Goal: Find specific page/section: Find specific page/section

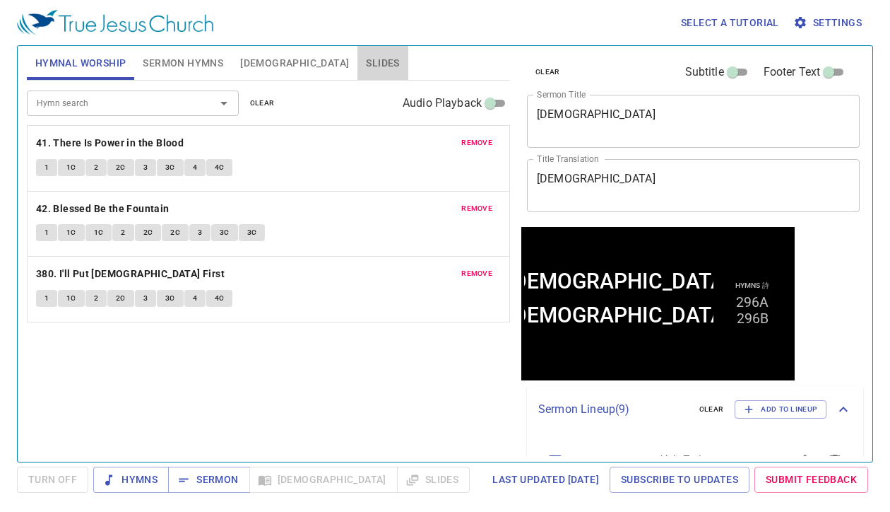
click at [366, 61] on span "Slides" at bounding box center [382, 63] width 33 height 18
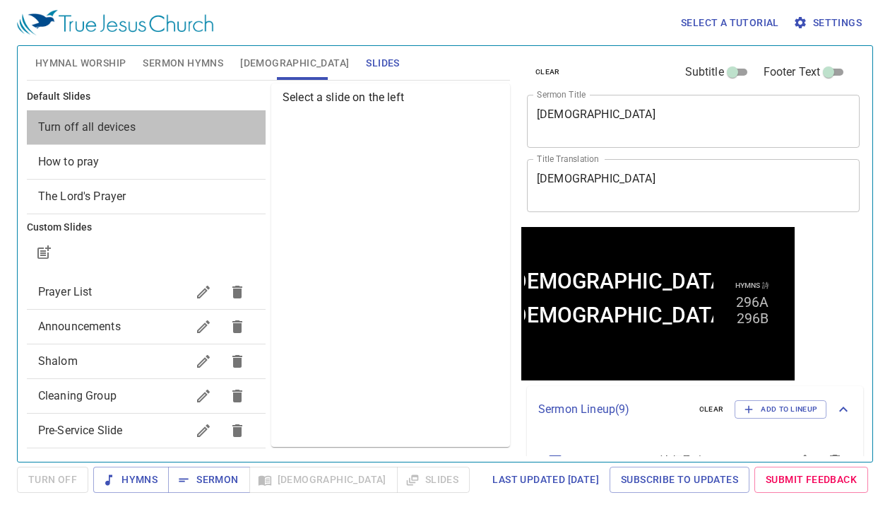
click at [169, 119] on span "Turn off all devices" at bounding box center [146, 127] width 216 height 17
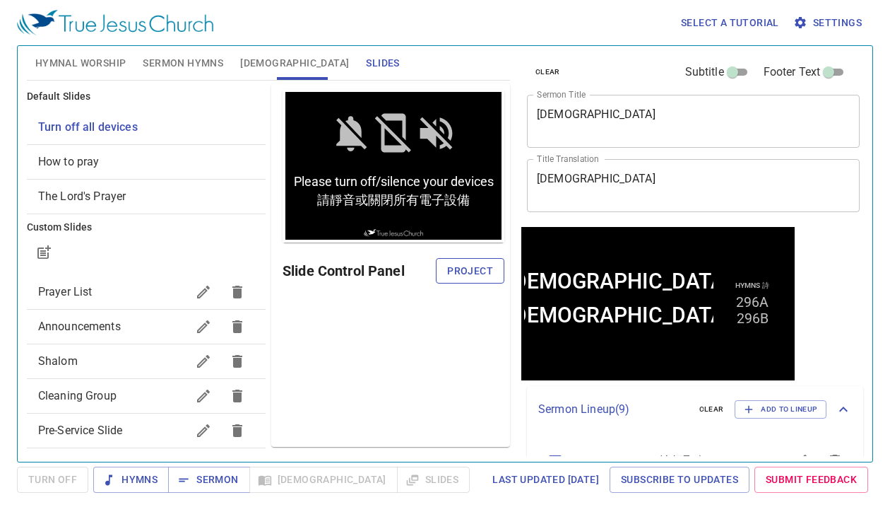
click at [476, 270] on span "Project" at bounding box center [470, 271] width 46 height 18
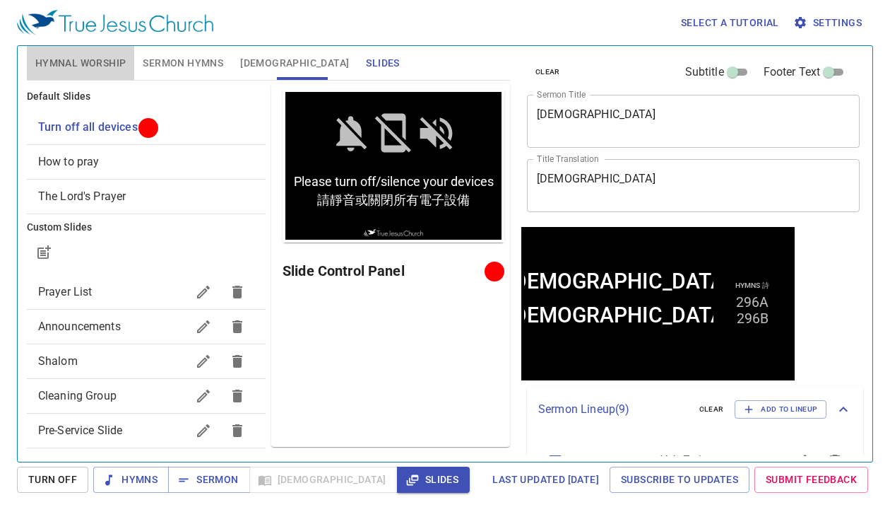
click at [93, 68] on span "Hymnal Worship" at bounding box center [80, 63] width 91 height 18
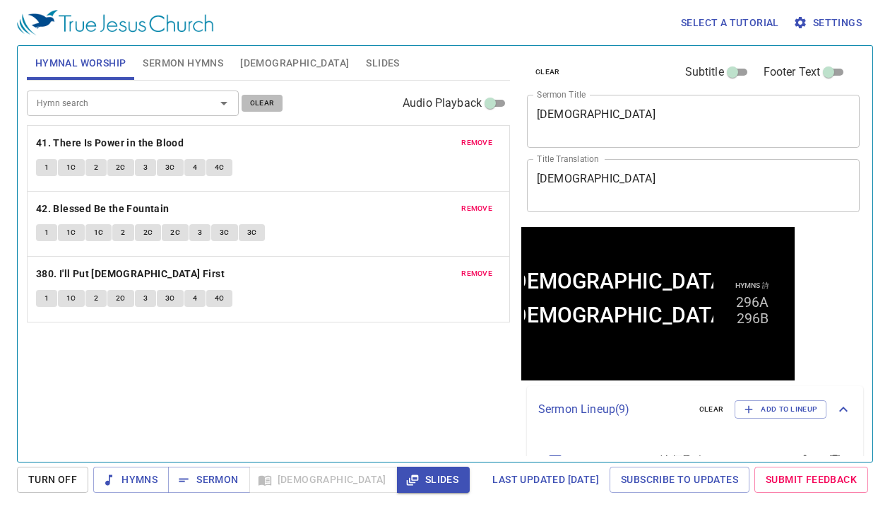
click at [266, 104] on span "clear" at bounding box center [262, 103] width 25 height 13
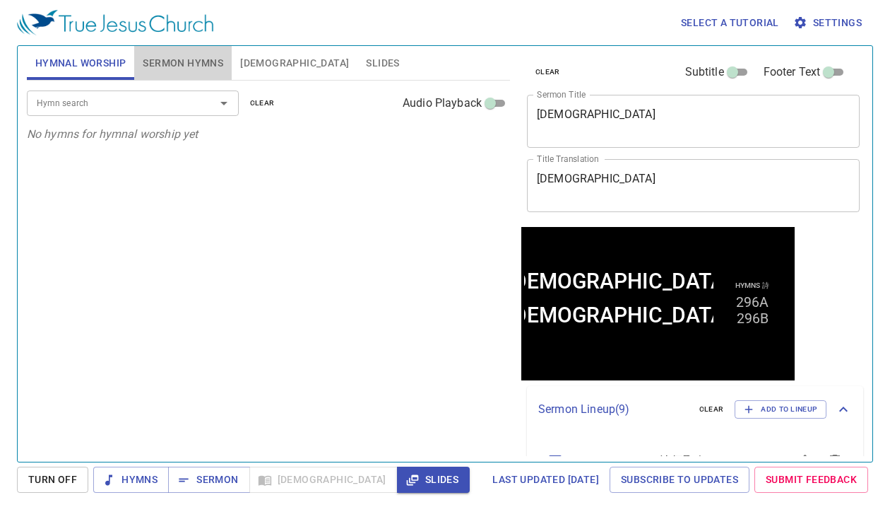
click at [180, 61] on span "Sermon Hymns" at bounding box center [183, 63] width 81 height 18
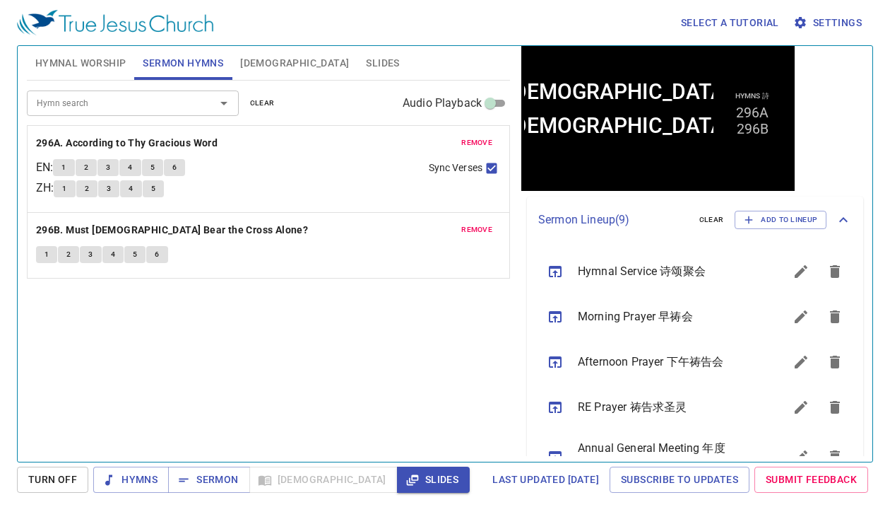
scroll to position [184, 0]
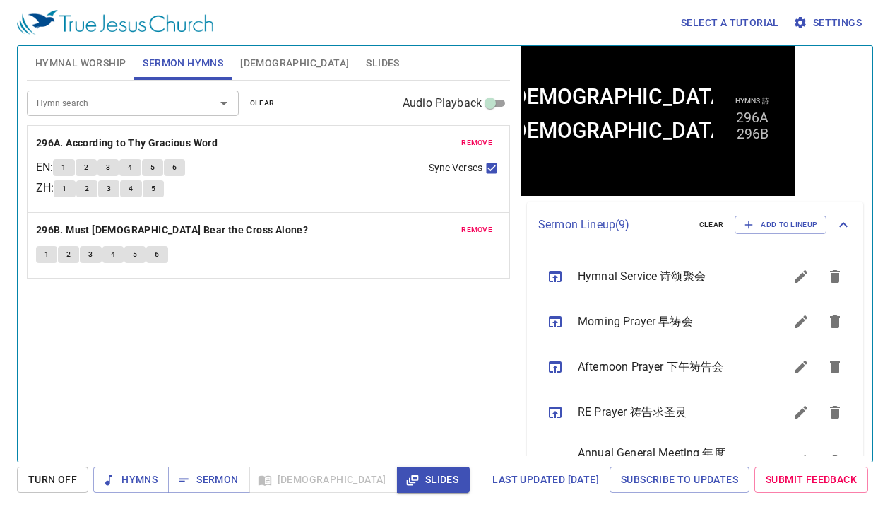
click at [554, 268] on icon "sermon lineup list" at bounding box center [555, 276] width 17 height 17
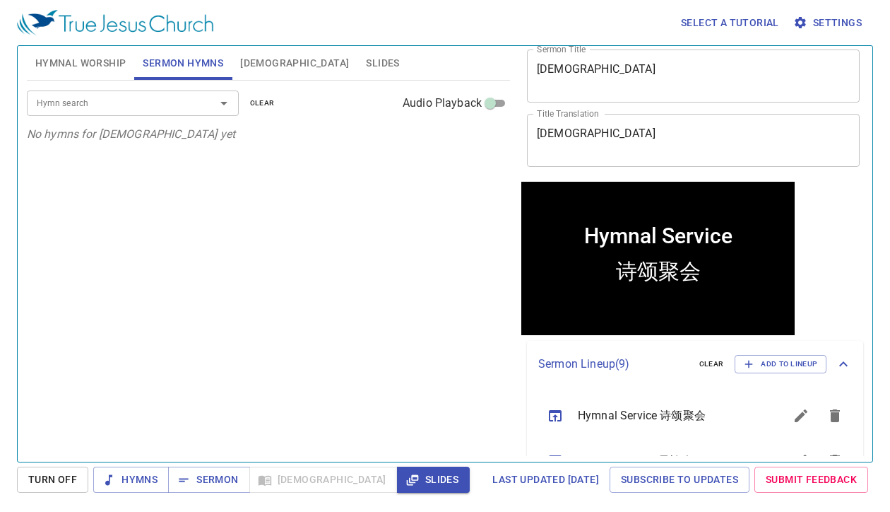
scroll to position [43, 0]
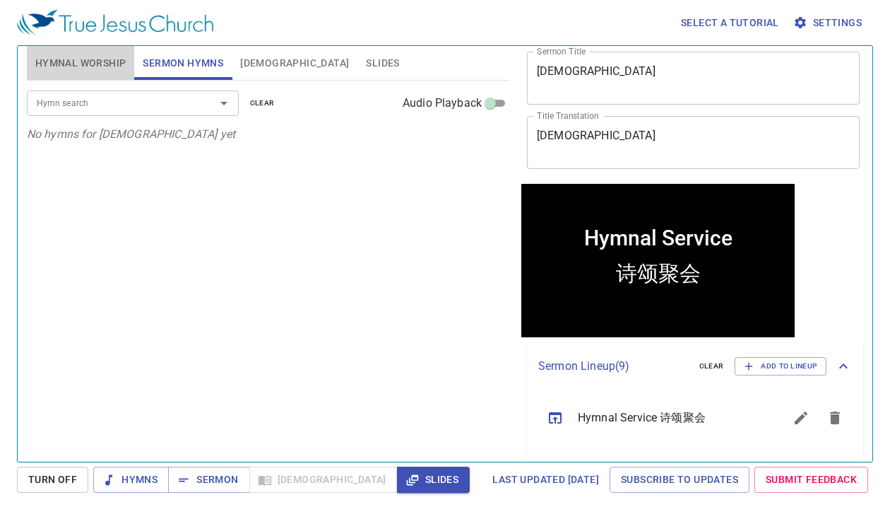
click at [96, 60] on span "Hymnal Worship" at bounding box center [80, 63] width 91 height 18
click at [160, 98] on input "Hymn search" at bounding box center [112, 103] width 162 height 16
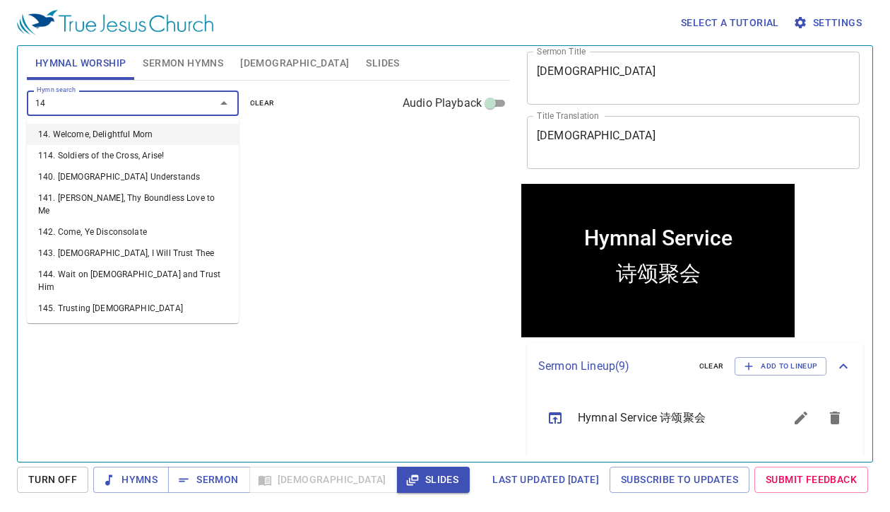
type input "141"
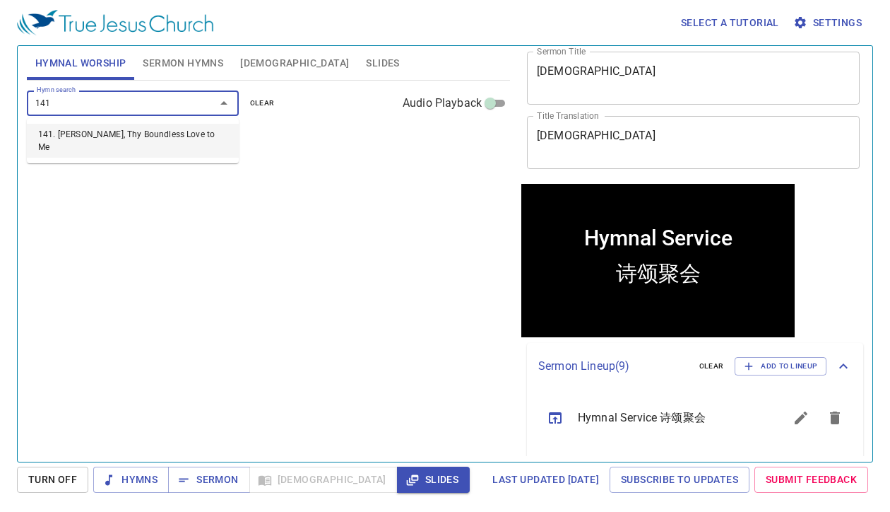
click at [172, 135] on li "141. Jesus, Thy Boundless Love to Me" at bounding box center [133, 141] width 212 height 34
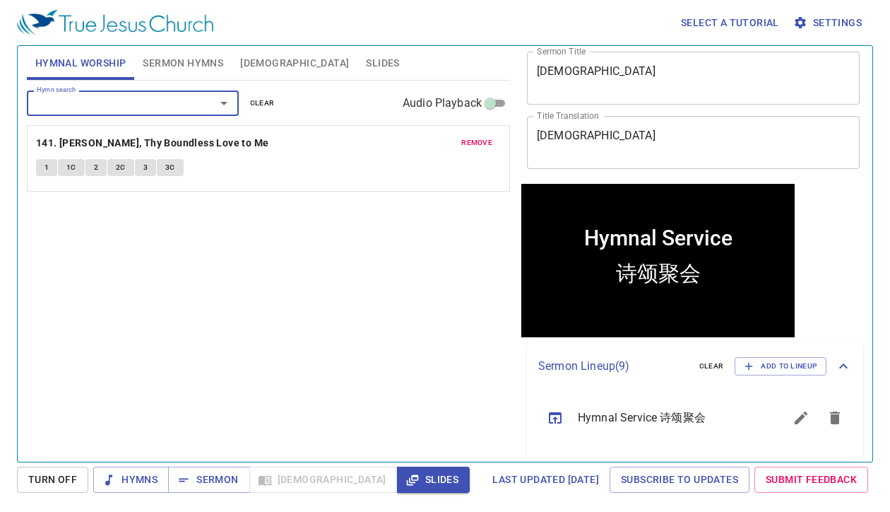
drag, startPoint x: 483, startPoint y: 143, endPoint x: 387, endPoint y: 152, distance: 96.5
click at [480, 142] on span "remove" at bounding box center [476, 142] width 31 height 13
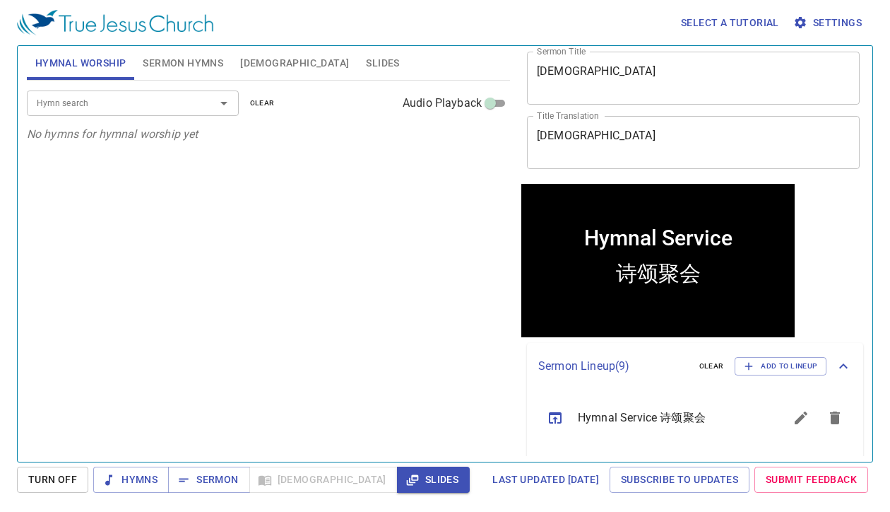
click at [203, 99] on div at bounding box center [214, 103] width 37 height 20
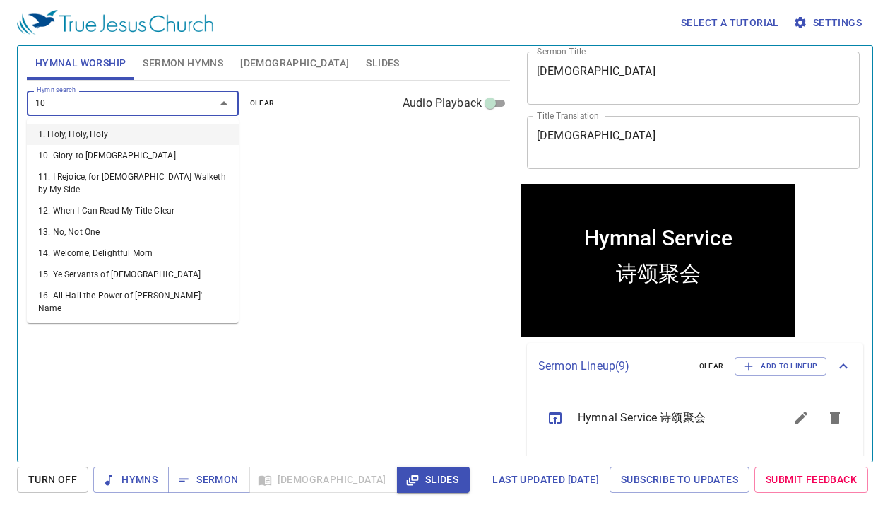
type input "101"
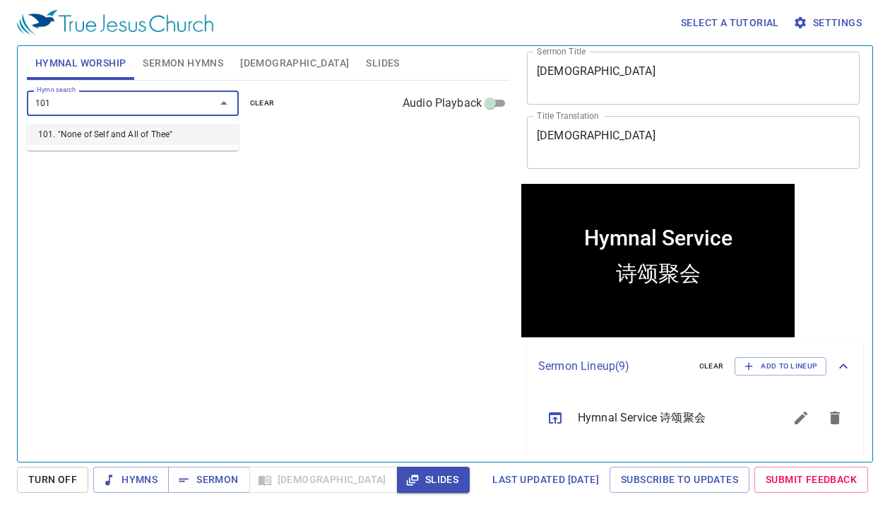
click at [209, 130] on li "101. "None of Self and All of Thee"" at bounding box center [133, 134] width 212 height 21
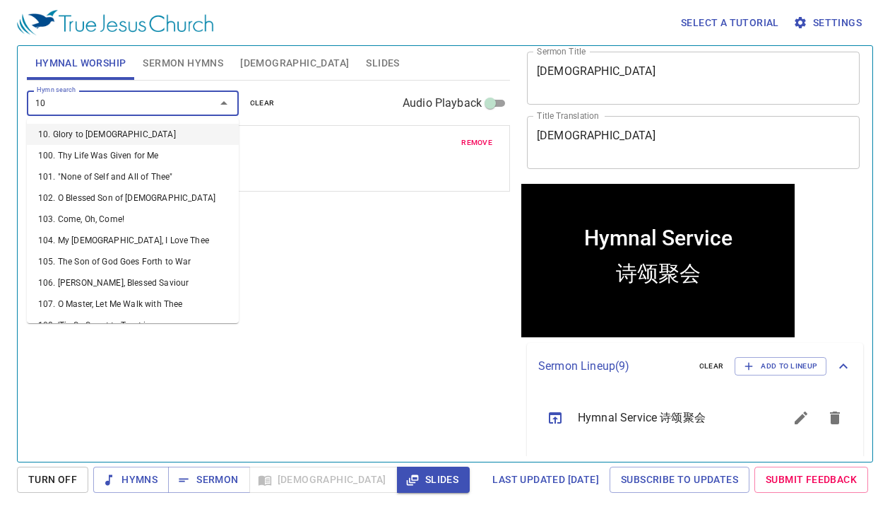
type input "103"
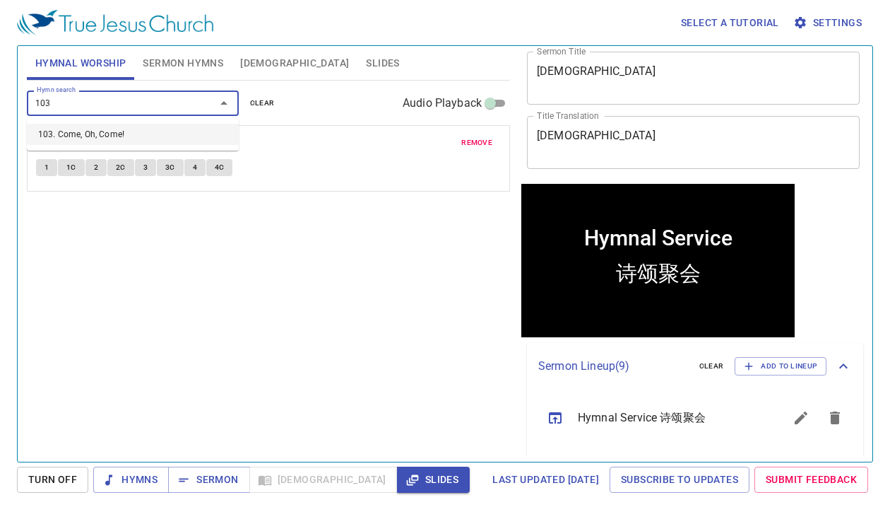
click at [211, 131] on li "103. Come, Oh, Come!" at bounding box center [133, 134] width 212 height 21
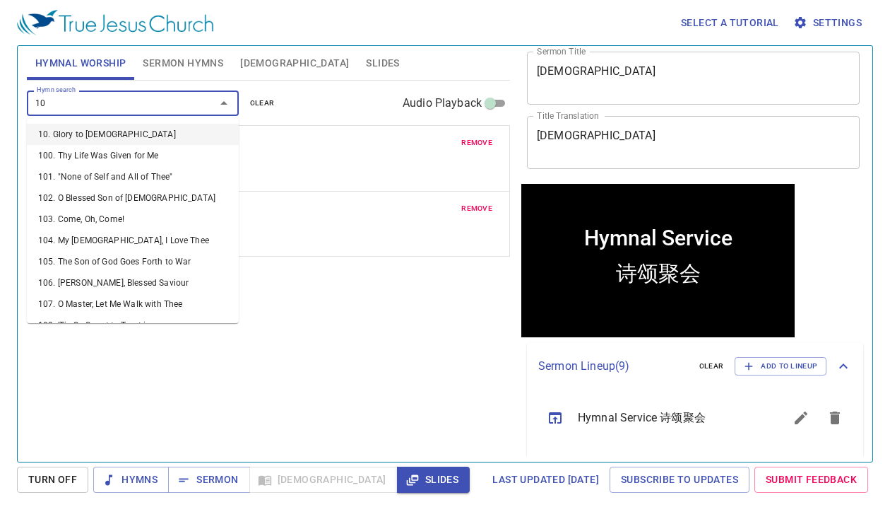
type input "104"
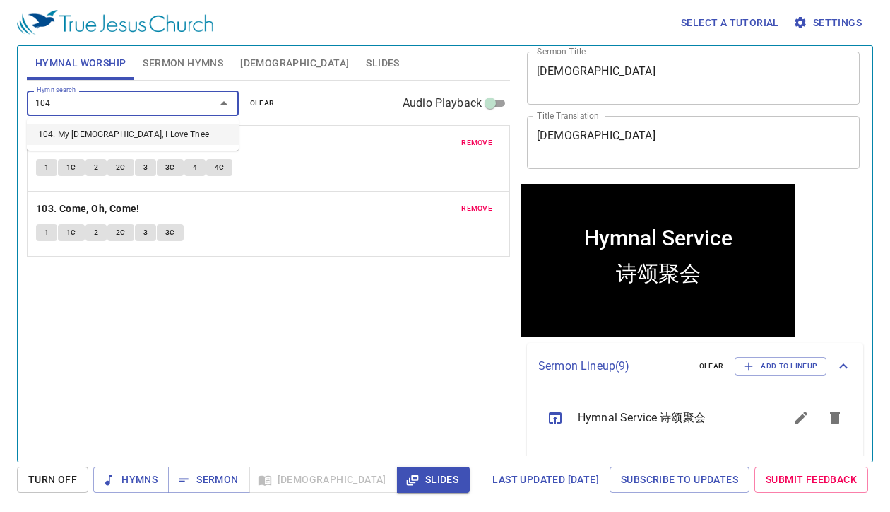
click at [189, 129] on li "104. My Jesus, I Love Thee" at bounding box center [133, 134] width 212 height 21
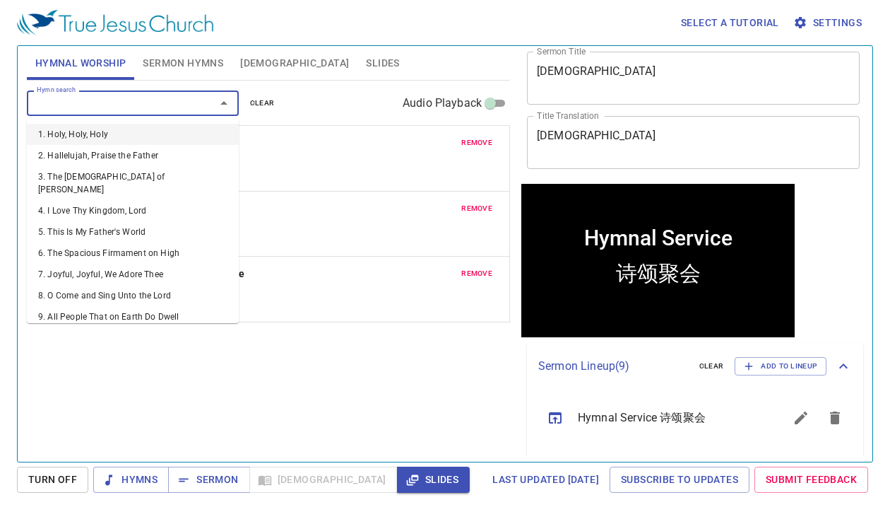
click at [183, 101] on input "Hymn search" at bounding box center [112, 103] width 162 height 16
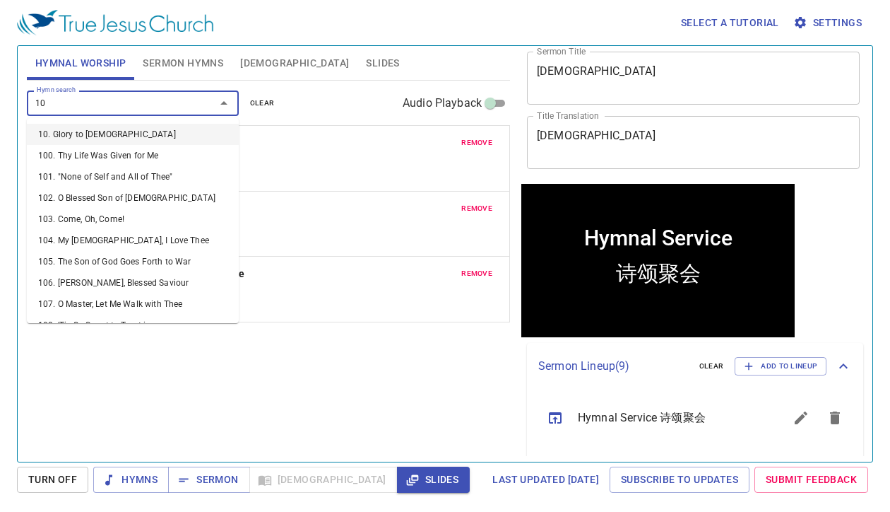
type input "108"
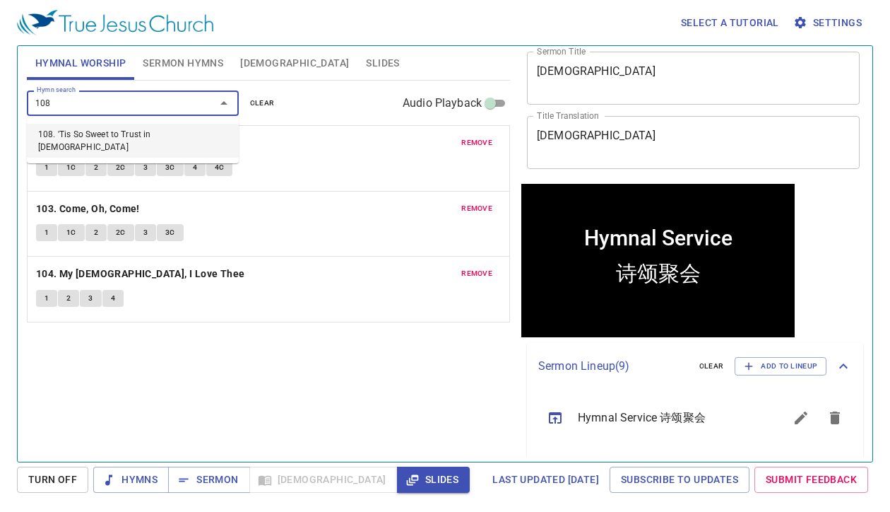
click at [228, 128] on li "108. 'Tis So Sweet to Trust in Jesus" at bounding box center [133, 141] width 212 height 34
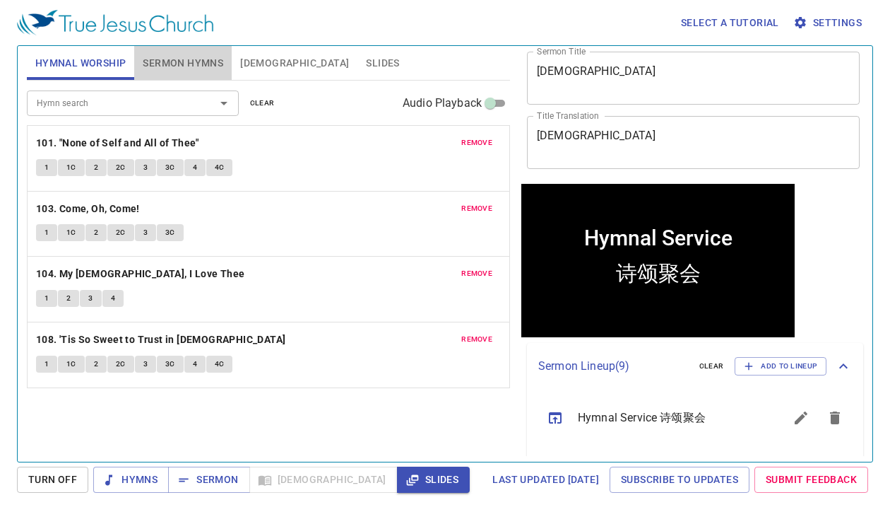
click at [196, 56] on span "Sermon Hymns" at bounding box center [183, 63] width 81 height 18
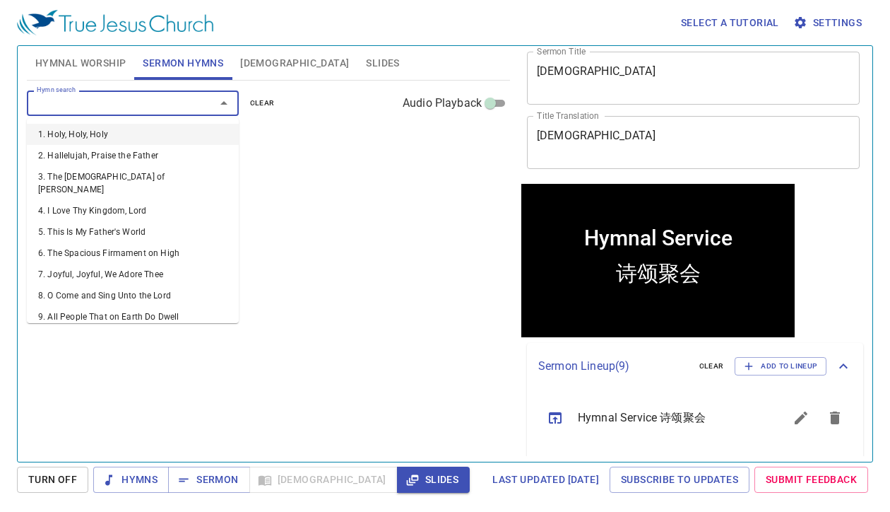
click at [147, 106] on input "Hymn search" at bounding box center [112, 103] width 162 height 16
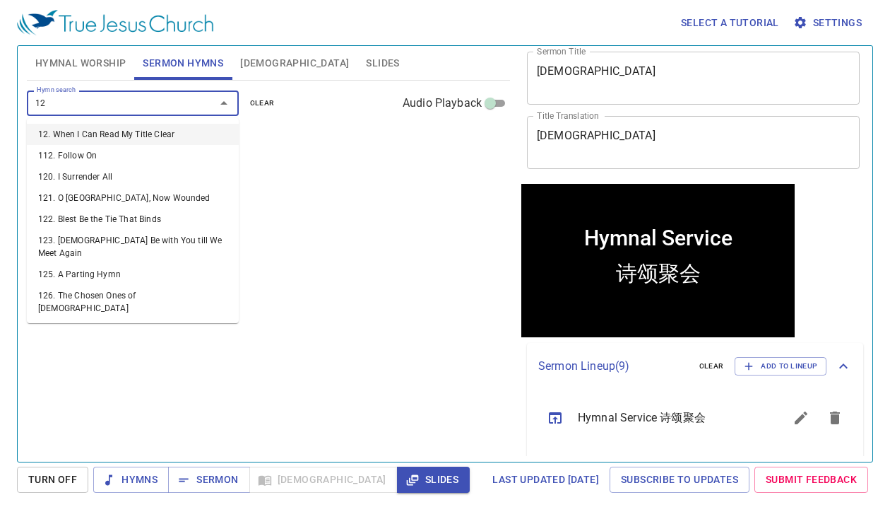
type input "129"
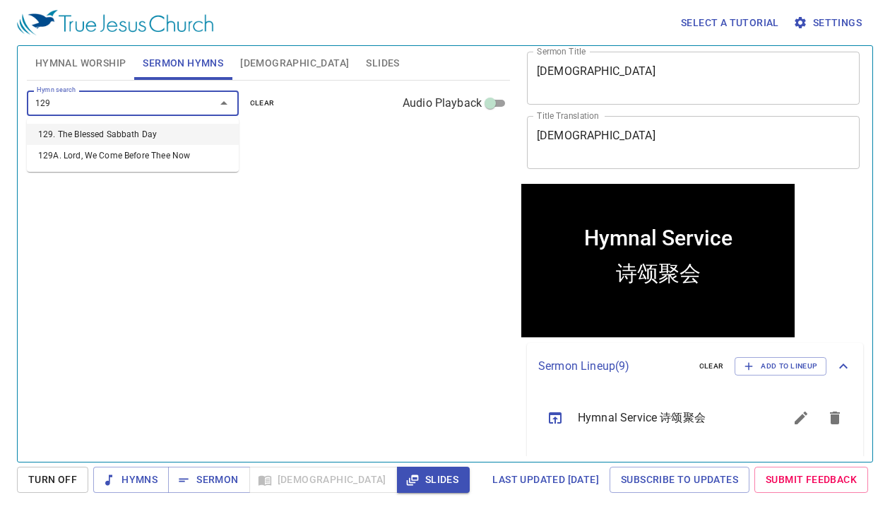
click at [148, 136] on li "129. The Blessed Sabbath Day" at bounding box center [133, 134] width 212 height 21
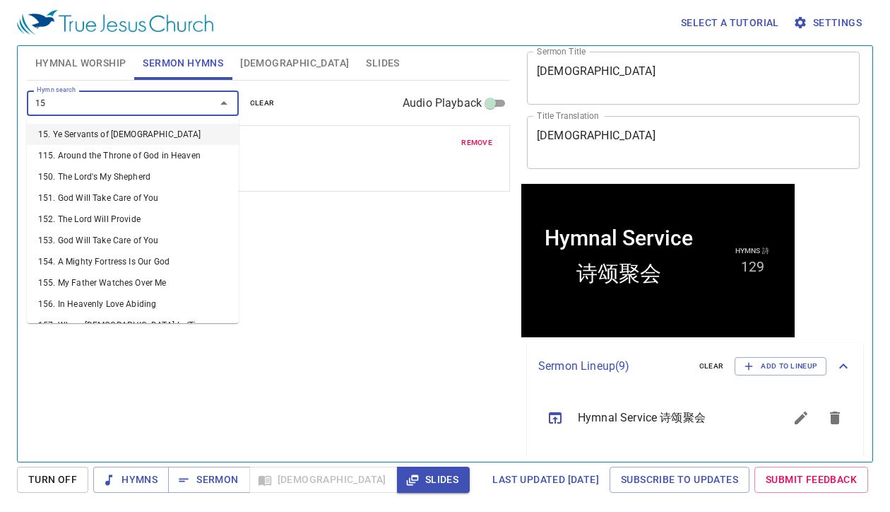
type input "151"
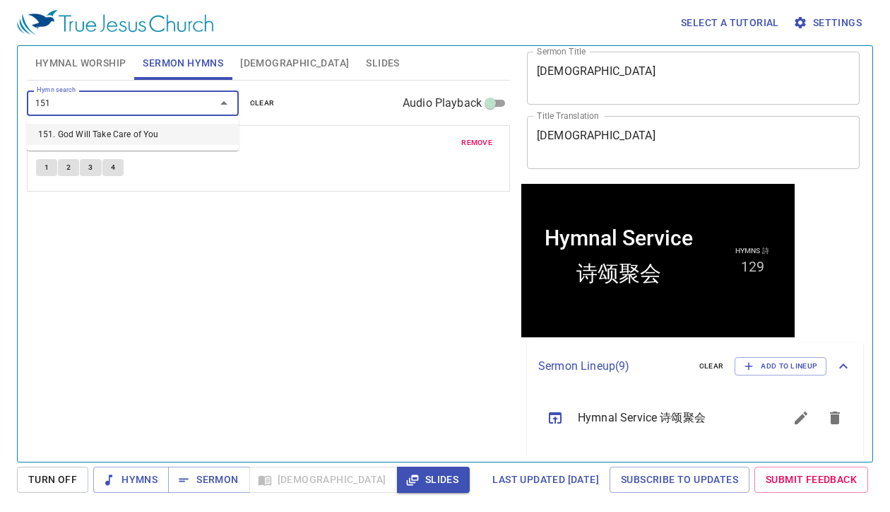
click at [148, 135] on li "151. God Will Take Care of You" at bounding box center [133, 134] width 212 height 21
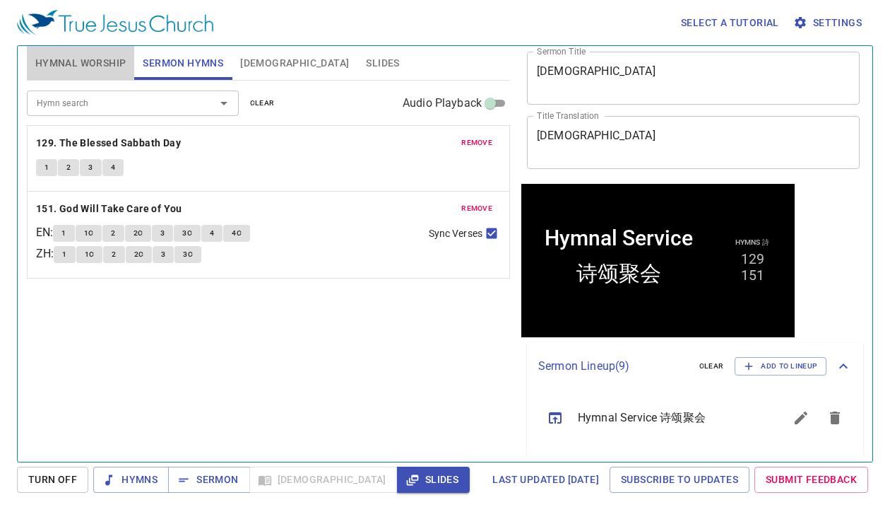
click at [90, 57] on span "Hymnal Worship" at bounding box center [80, 63] width 91 height 18
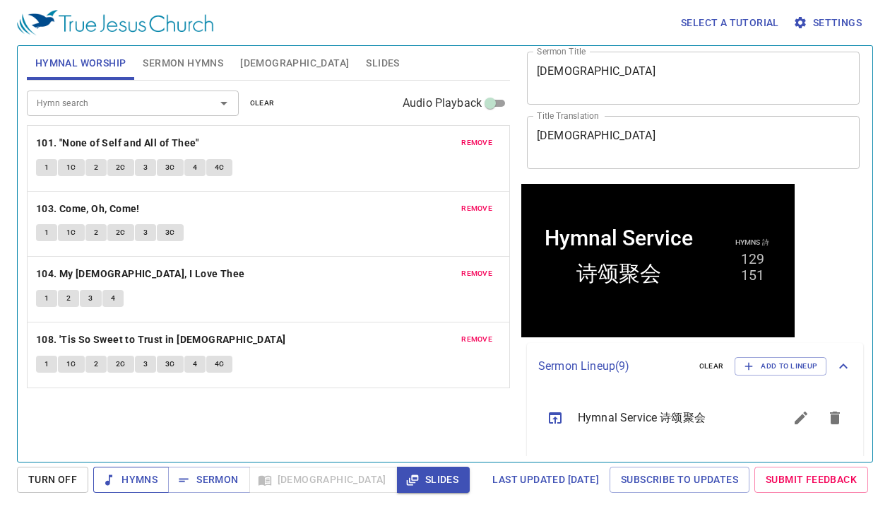
click at [136, 478] on span "Hymns" at bounding box center [131, 480] width 53 height 18
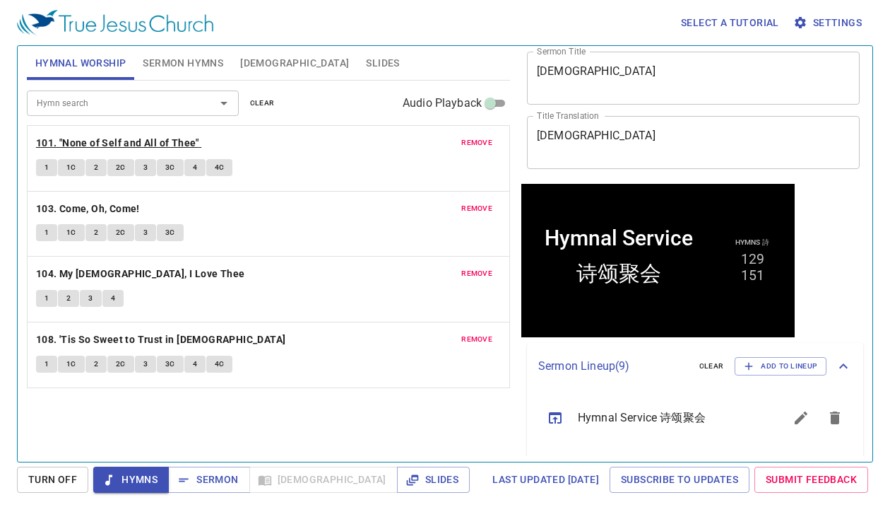
click at [62, 135] on b "101. "None of Self and All of Thee"" at bounding box center [117, 143] width 163 height 18
click at [42, 165] on button "1" at bounding box center [46, 167] width 21 height 17
click at [65, 163] on button "1C" at bounding box center [71, 167] width 27 height 17
click at [100, 165] on button "2" at bounding box center [96, 167] width 21 height 17
click at [121, 163] on span "2C" at bounding box center [121, 167] width 10 height 13
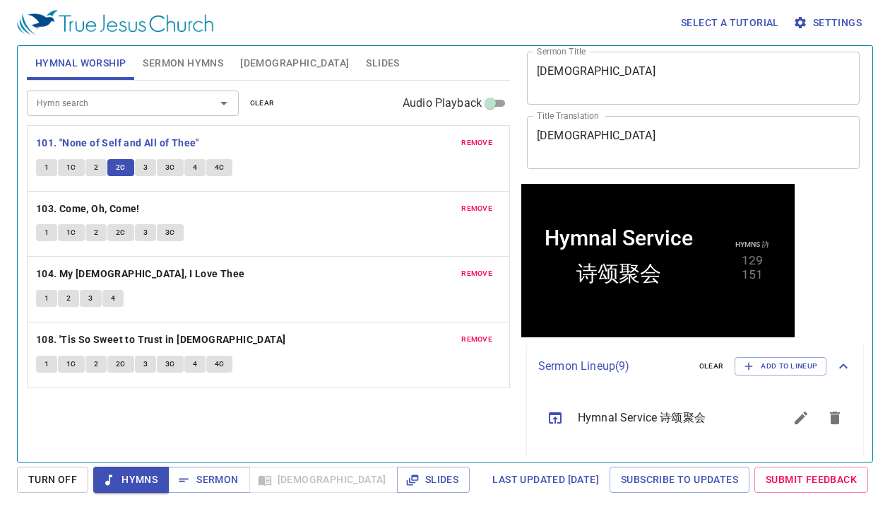
click at [143, 172] on span "3" at bounding box center [145, 167] width 4 height 13
click at [160, 164] on button "3C" at bounding box center [170, 167] width 27 height 17
click at [189, 165] on button "4" at bounding box center [194, 167] width 21 height 17
click at [218, 161] on span "4C" at bounding box center [220, 167] width 10 height 13
click at [104, 208] on b "103. Come, Oh, Come!" at bounding box center [88, 209] width 104 height 18
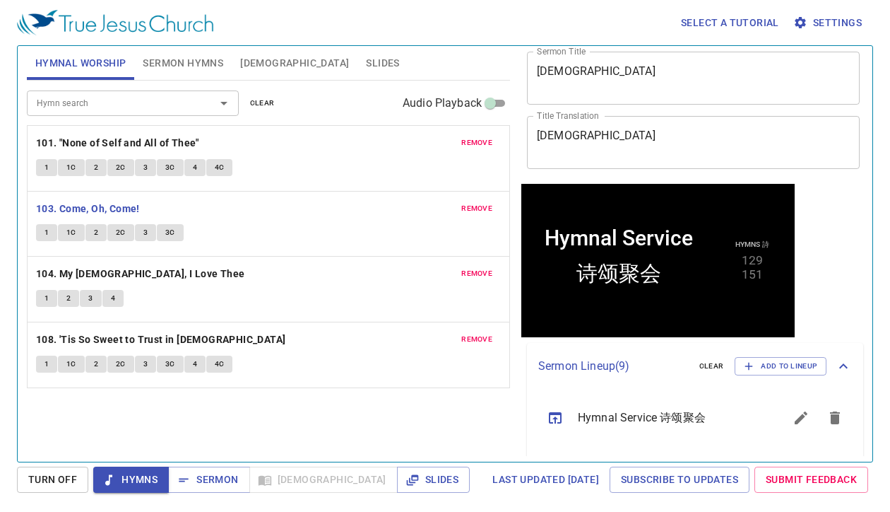
click at [42, 235] on button "1" at bounding box center [46, 232] width 21 height 17
click at [66, 226] on span "1C" at bounding box center [71, 232] width 10 height 13
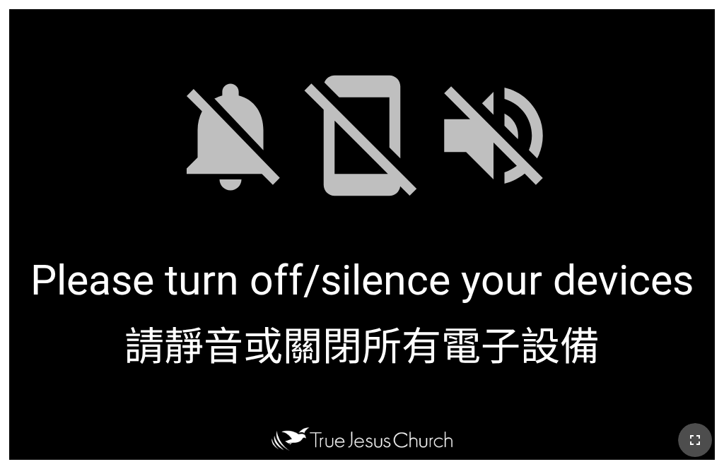
click at [565, 438] on icon "button" at bounding box center [694, 440] width 17 height 17
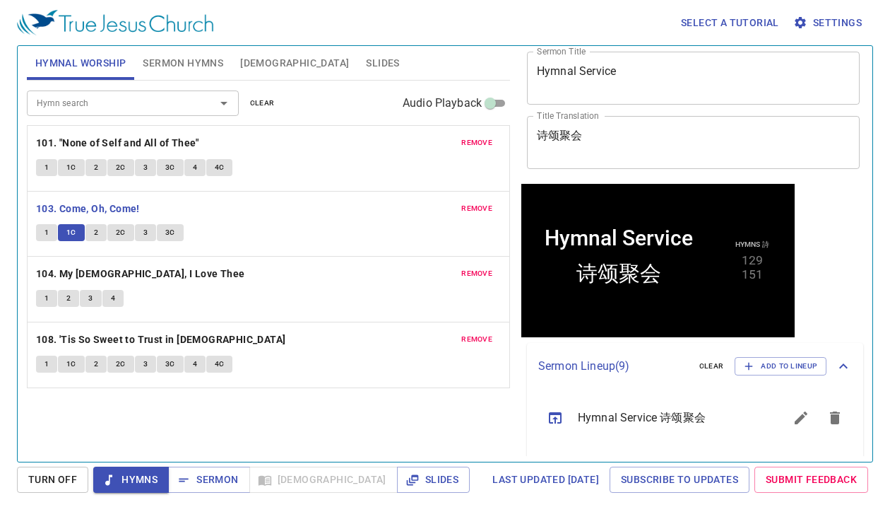
click at [99, 225] on button "2" at bounding box center [96, 232] width 21 height 17
click at [116, 231] on span "2C" at bounding box center [121, 232] width 10 height 13
click at [138, 230] on button "3" at bounding box center [145, 232] width 21 height 17
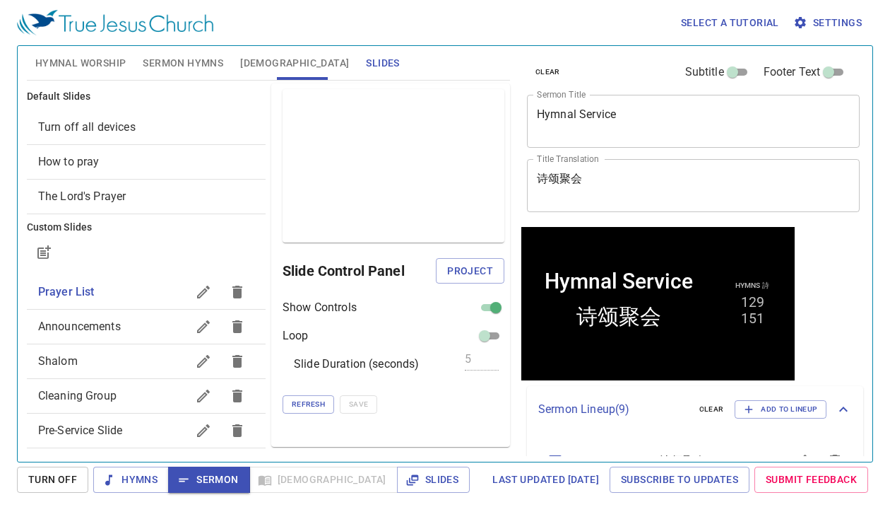
scroll to position [43, 0]
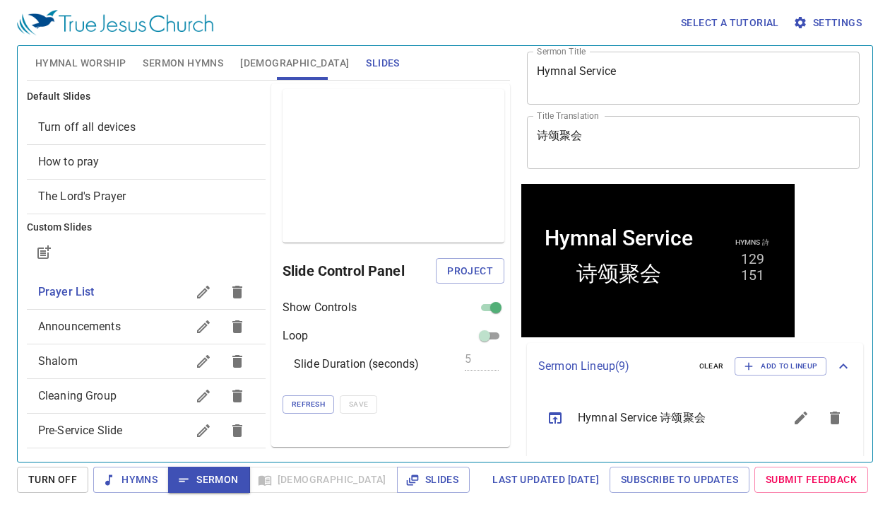
click at [86, 68] on span "Hymnal Worship" at bounding box center [80, 63] width 91 height 18
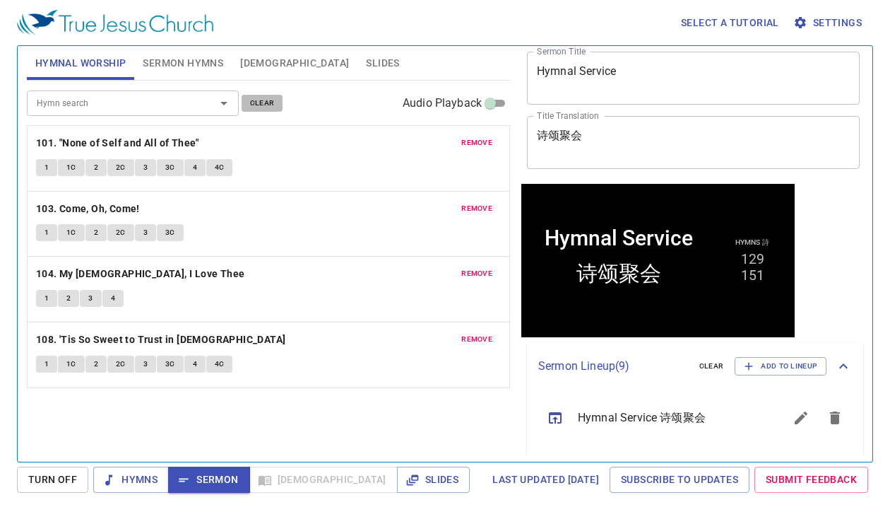
click at [269, 105] on span "clear" at bounding box center [262, 103] width 25 height 13
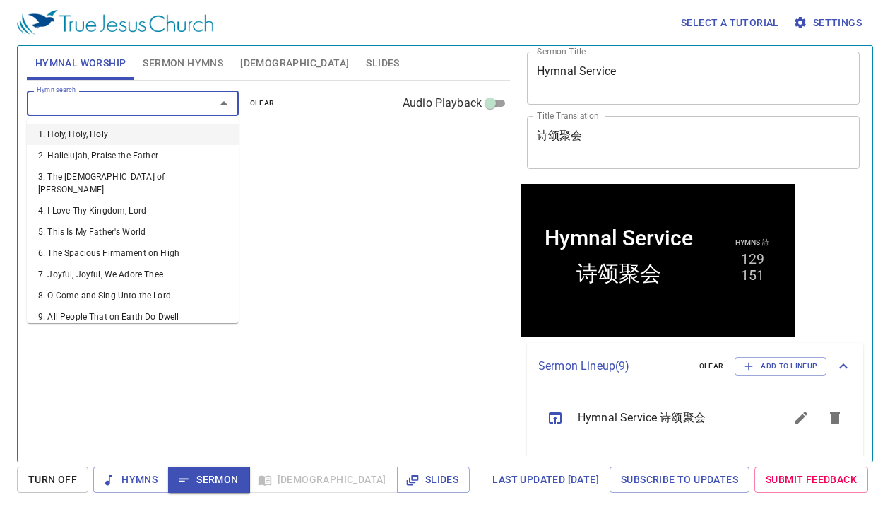
click at [132, 102] on input "Hymn search" at bounding box center [112, 103] width 162 height 16
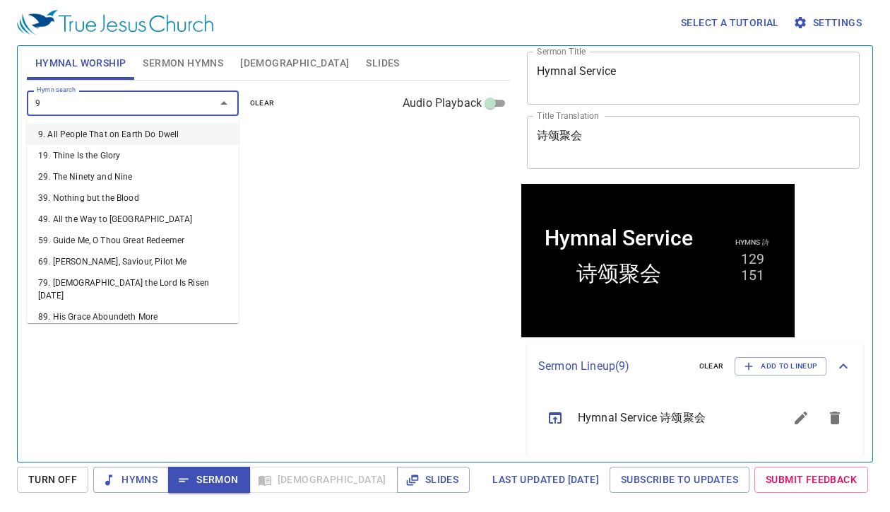
type input "90"
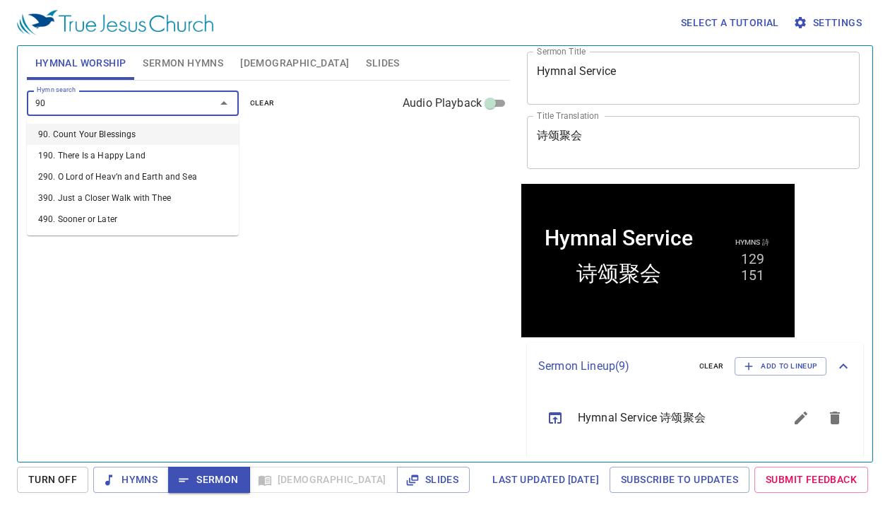
click at [140, 130] on li "90. Count Your Blessings" at bounding box center [133, 134] width 212 height 21
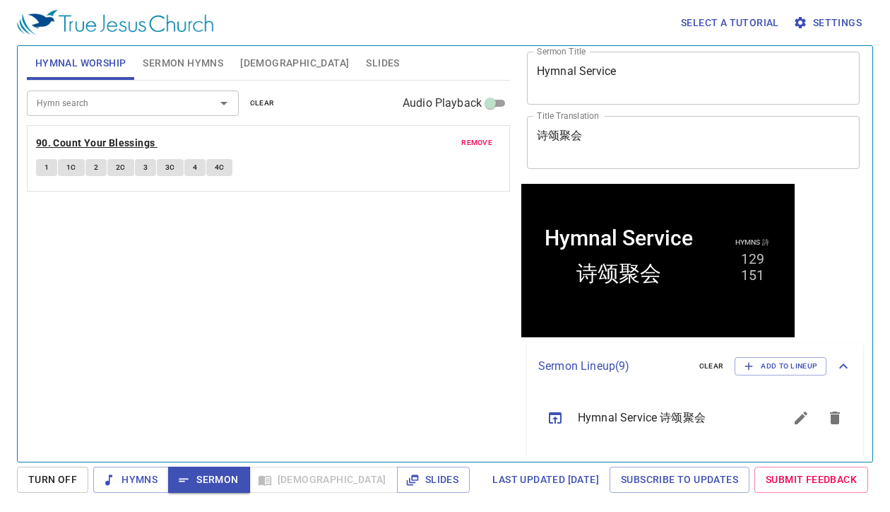
click at [58, 135] on b "90. Count Your Blessings" at bounding box center [95, 143] width 119 height 18
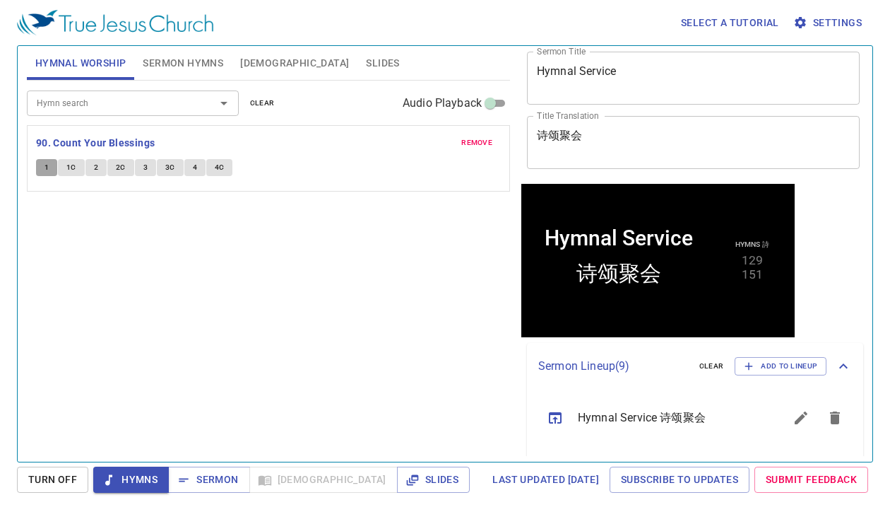
click at [47, 168] on span "1" at bounding box center [47, 167] width 4 height 13
click at [68, 161] on span "1C" at bounding box center [71, 167] width 10 height 13
click at [96, 162] on span "2" at bounding box center [96, 167] width 4 height 13
click at [116, 159] on button "2C" at bounding box center [120, 167] width 27 height 17
click at [137, 160] on button "3" at bounding box center [145, 167] width 21 height 17
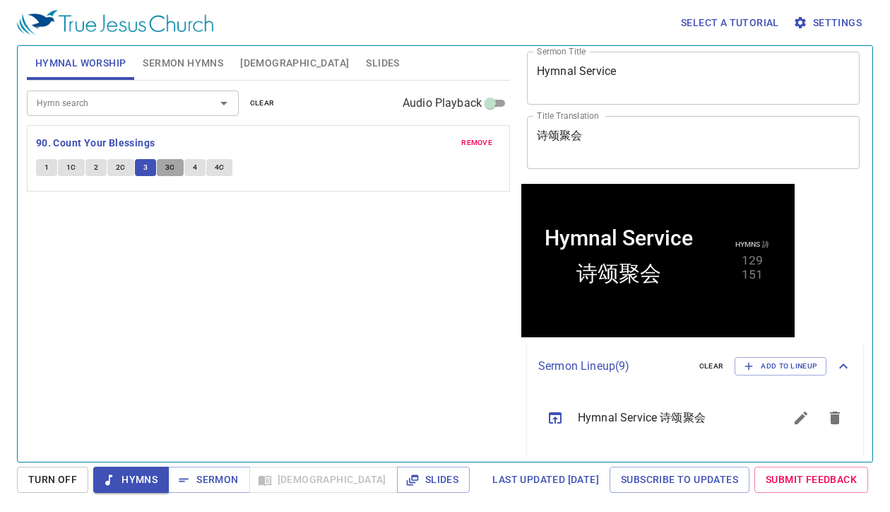
click at [167, 163] on span "3C" at bounding box center [170, 167] width 10 height 13
click at [187, 166] on button "4" at bounding box center [194, 167] width 21 height 17
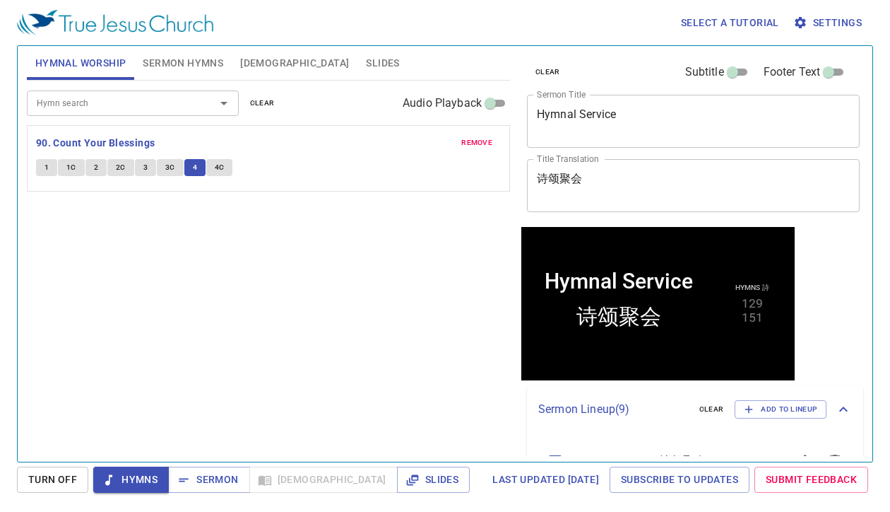
scroll to position [43, 0]
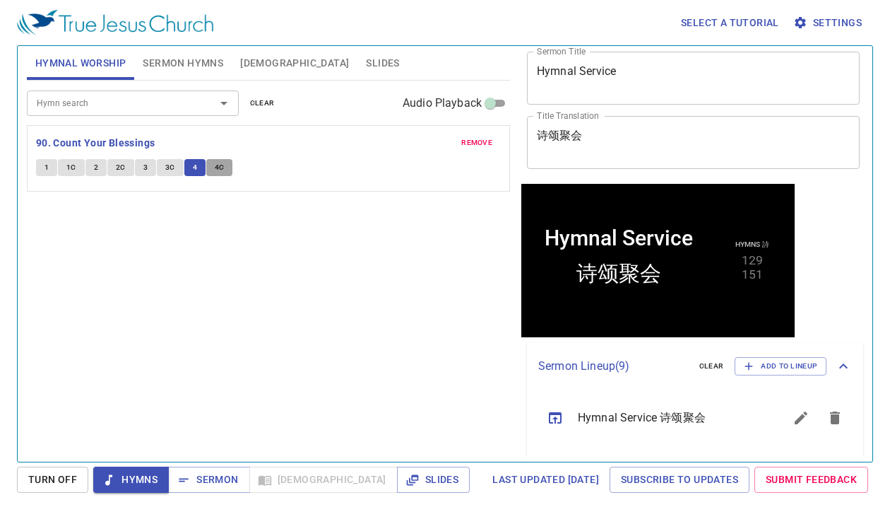
click at [216, 161] on span "4C" at bounding box center [220, 167] width 10 height 13
click at [209, 478] on span "Sermon" at bounding box center [209, 480] width 59 height 18
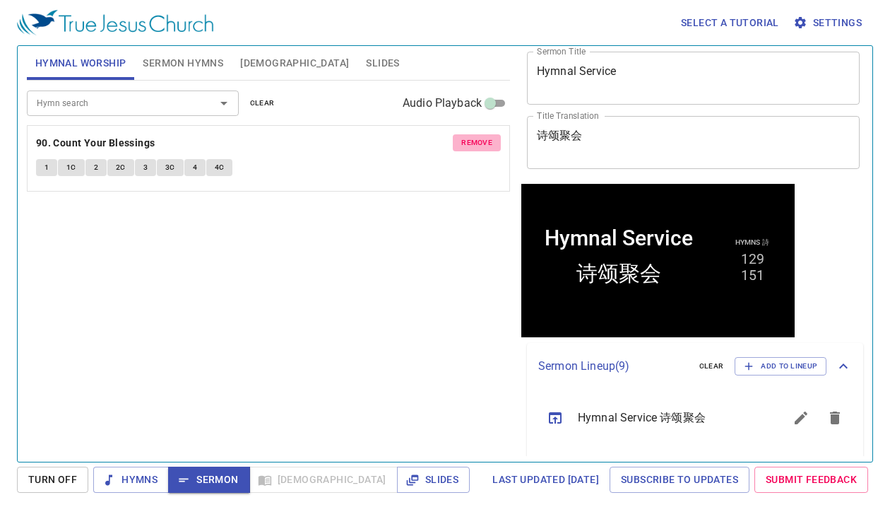
click at [478, 141] on span "remove" at bounding box center [476, 142] width 31 height 13
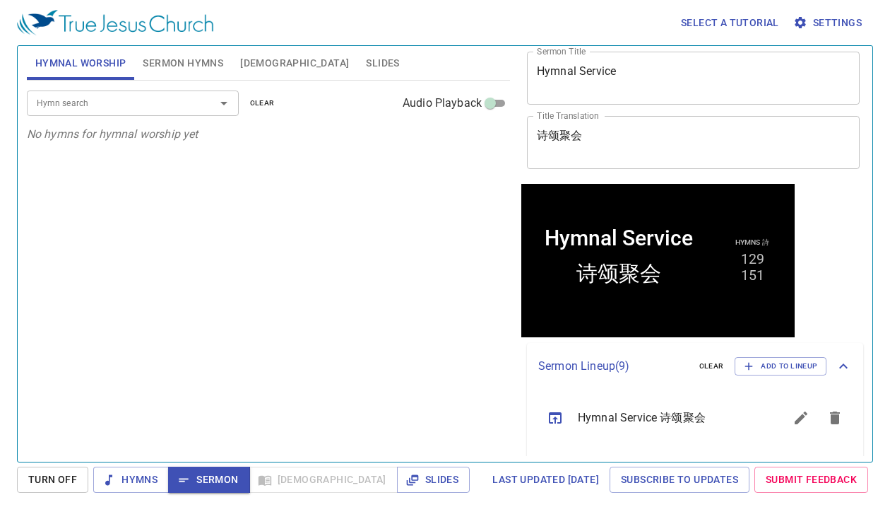
click at [184, 61] on span "Sermon Hymns" at bounding box center [183, 63] width 81 height 18
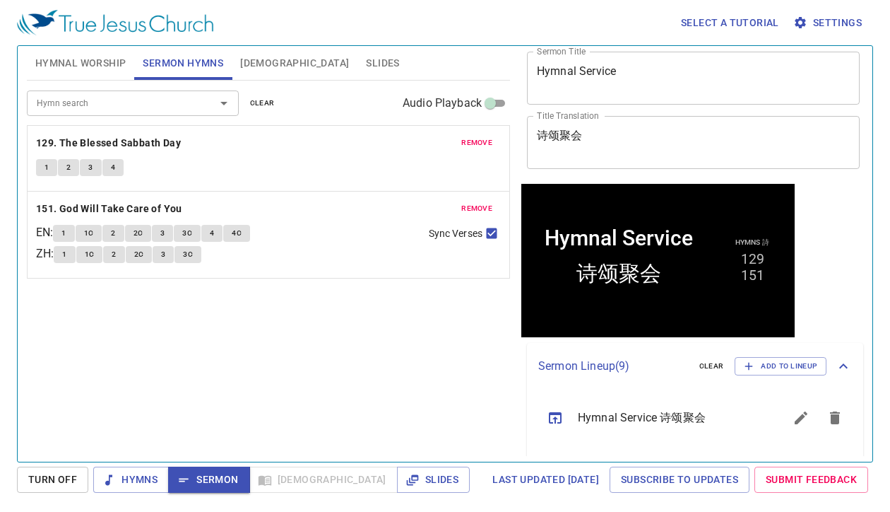
click at [103, 61] on span "Hymnal Worship" at bounding box center [80, 63] width 91 height 18
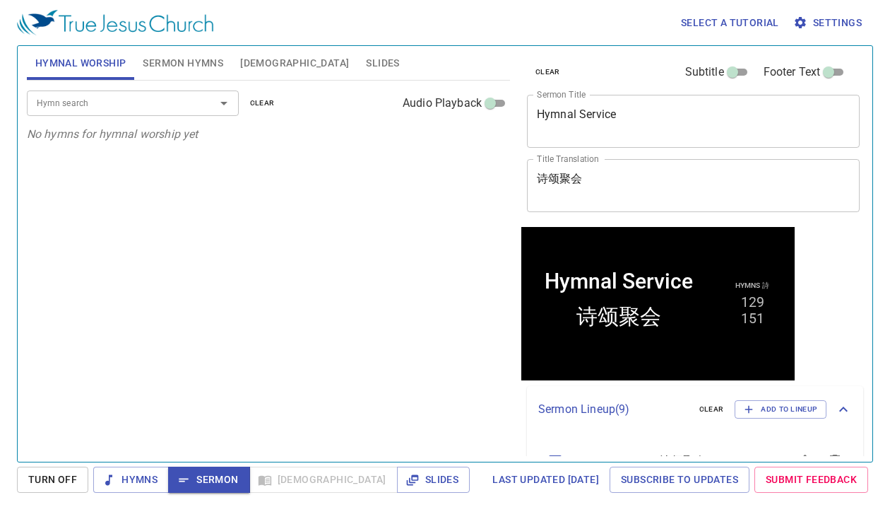
scroll to position [43, 0]
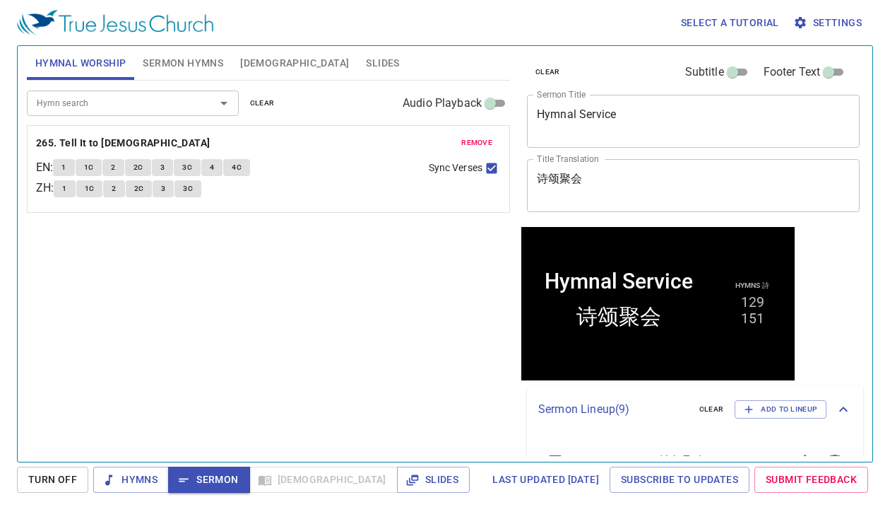
scroll to position [43, 0]
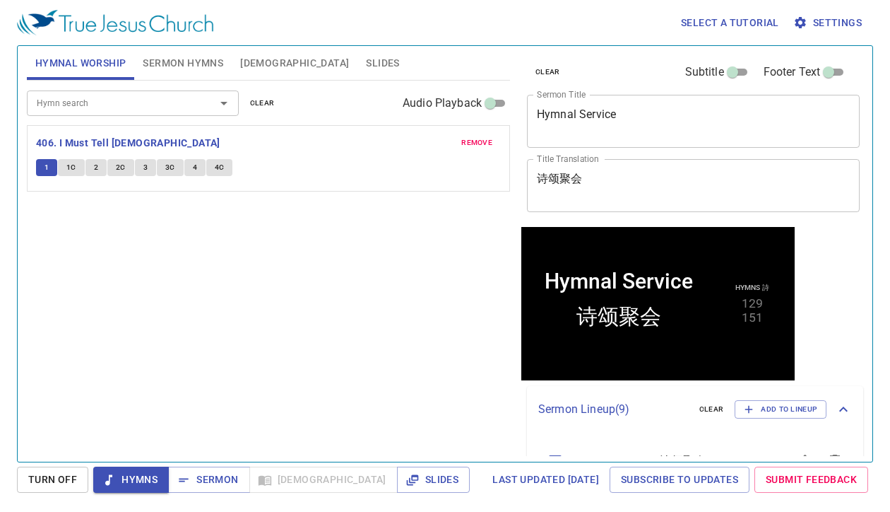
scroll to position [43, 0]
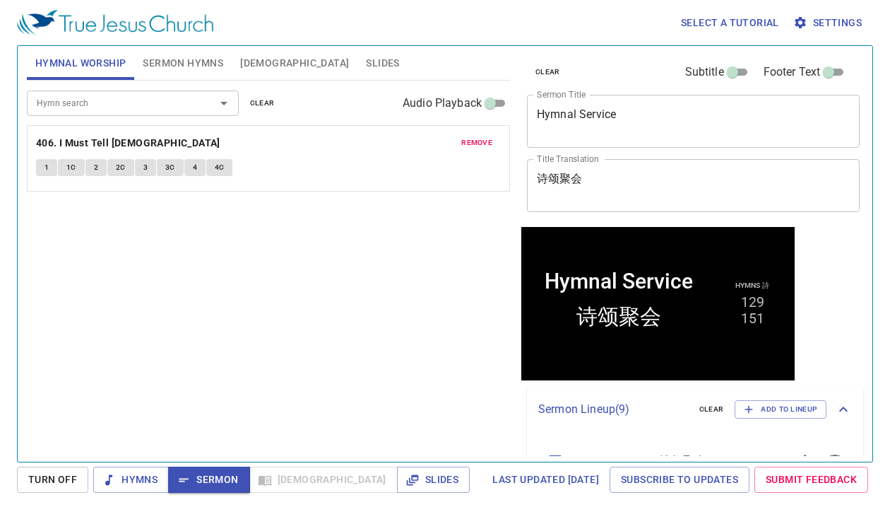
scroll to position [43, 0]
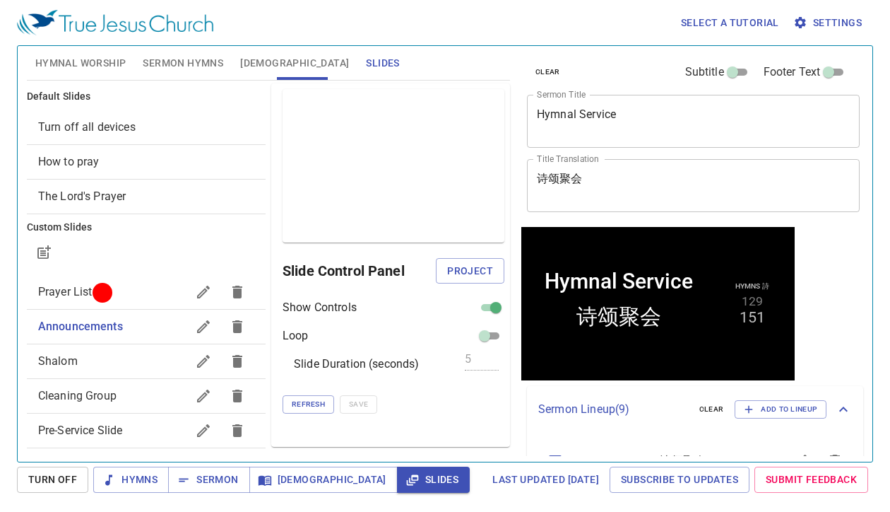
scroll to position [43, 0]
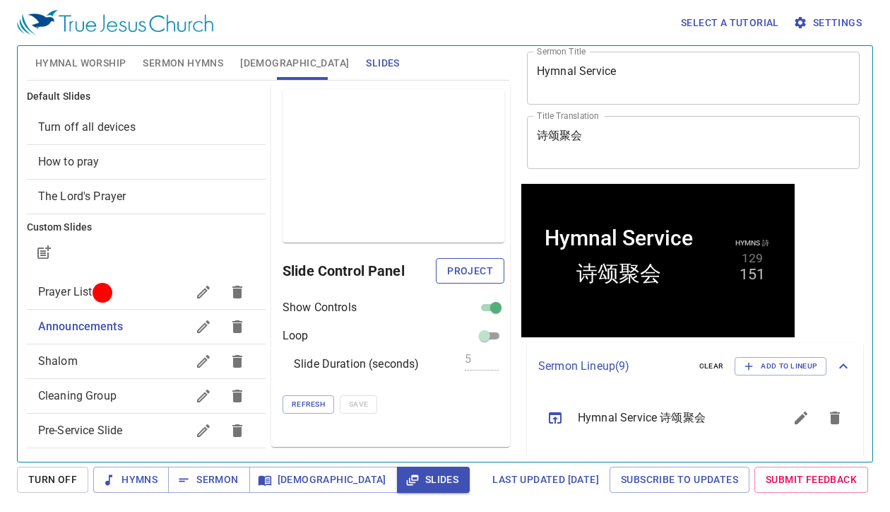
click at [480, 264] on span "Project" at bounding box center [470, 271] width 46 height 18
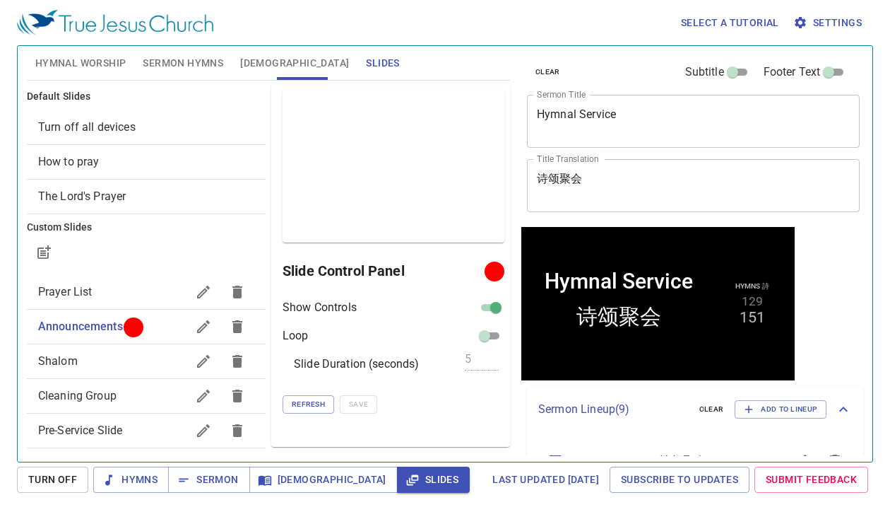
scroll to position [43, 0]
